Goal: Entertainment & Leisure: Browse casually

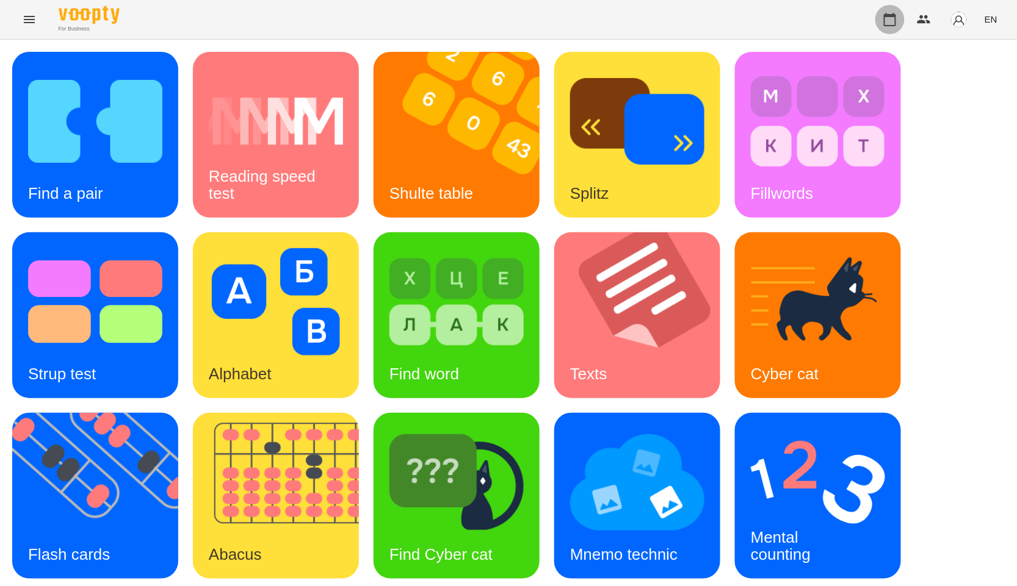
click at [892, 23] on icon "button" at bounding box center [889, 19] width 15 height 15
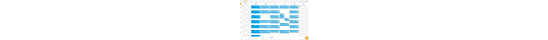
scroll to position [1300, 0]
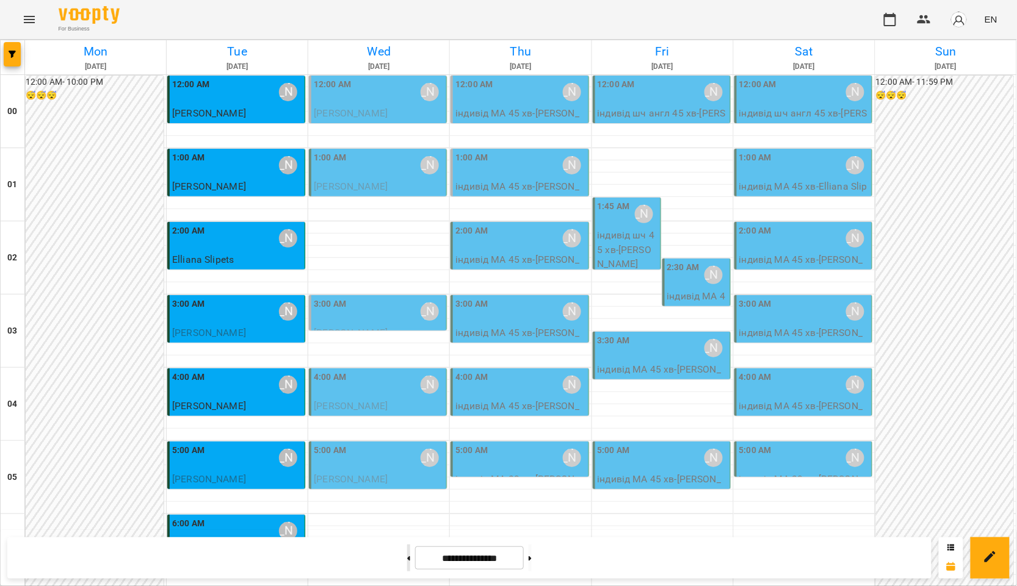
click at [407, 550] on button at bounding box center [408, 558] width 3 height 27
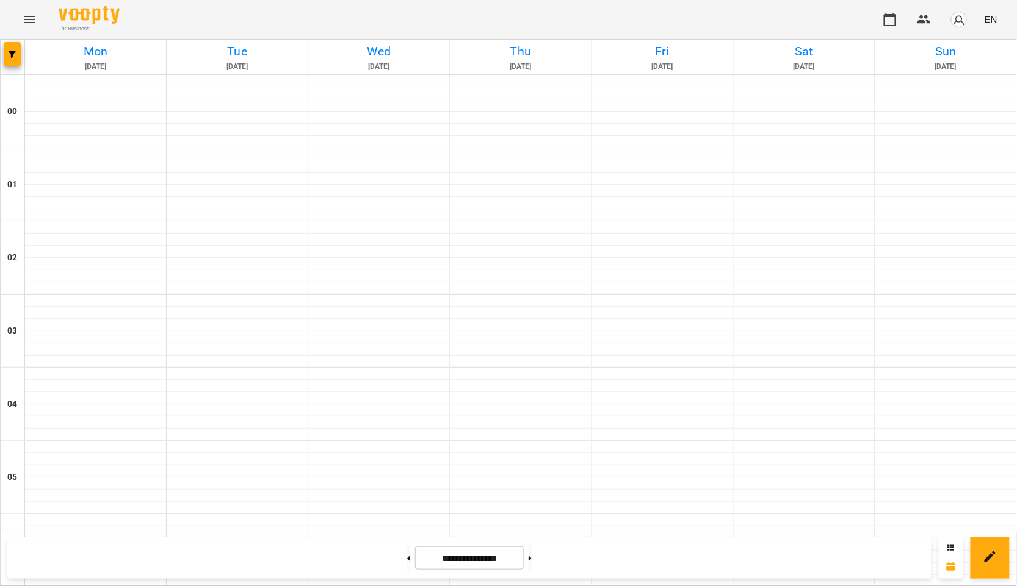
type input "**********"
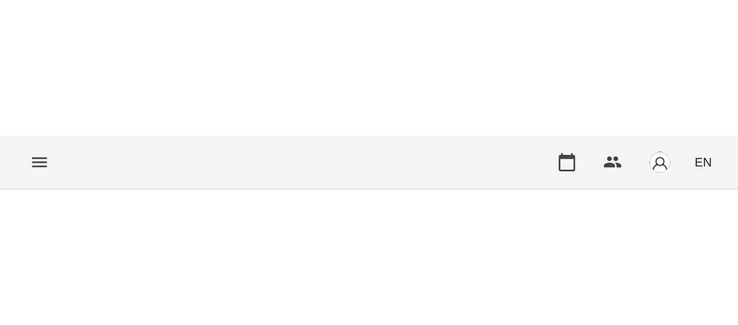
scroll to position [1300, 0]
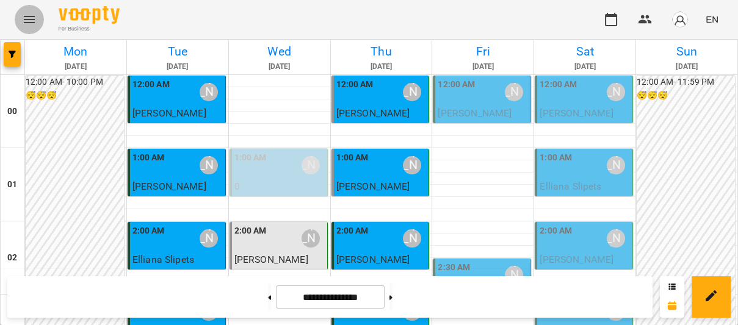
click at [29, 18] on icon "Menu" at bounding box center [29, 19] width 15 height 15
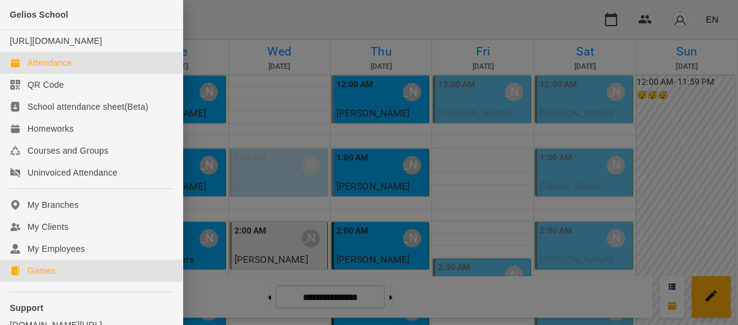
click at [118, 282] on link "Games" at bounding box center [91, 271] width 182 height 22
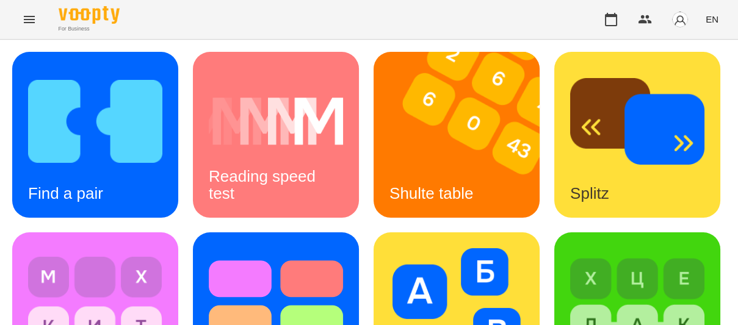
scroll to position [678, 0]
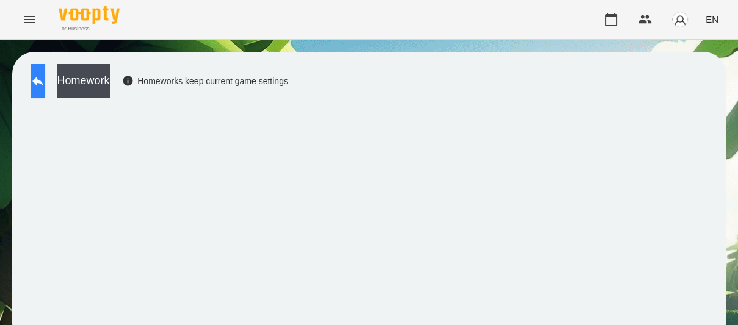
click at [45, 89] on button at bounding box center [38, 81] width 15 height 34
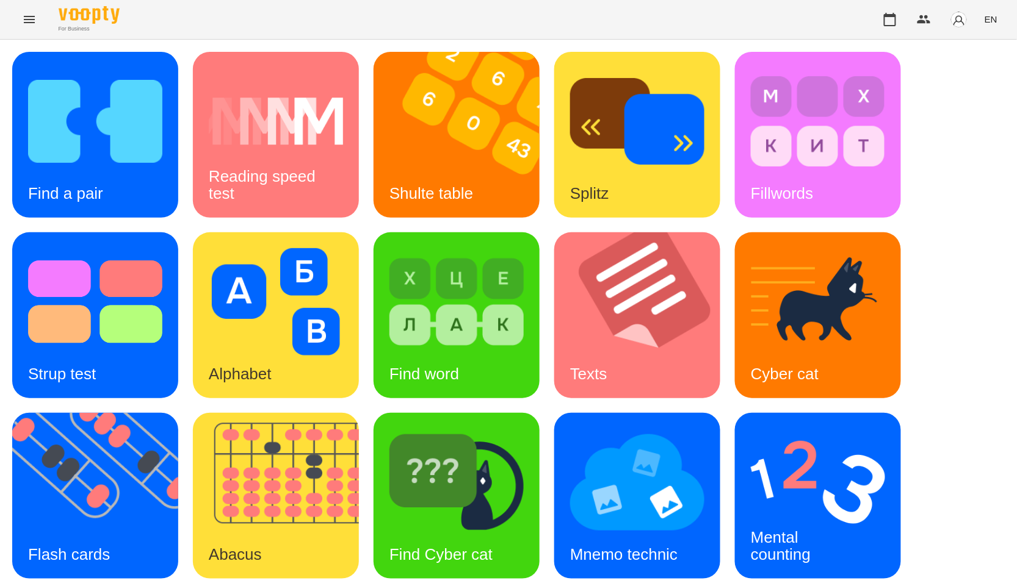
scroll to position [185, 0]
